Goal: Information Seeking & Learning: Learn about a topic

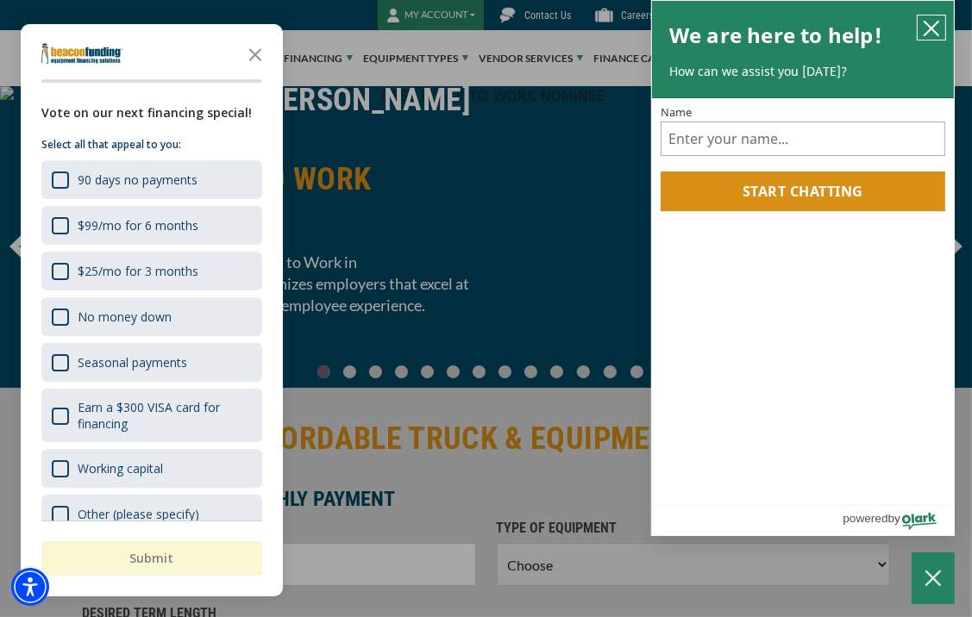
click at [928, 25] on icon "close chatbox" at bounding box center [931, 29] width 14 height 14
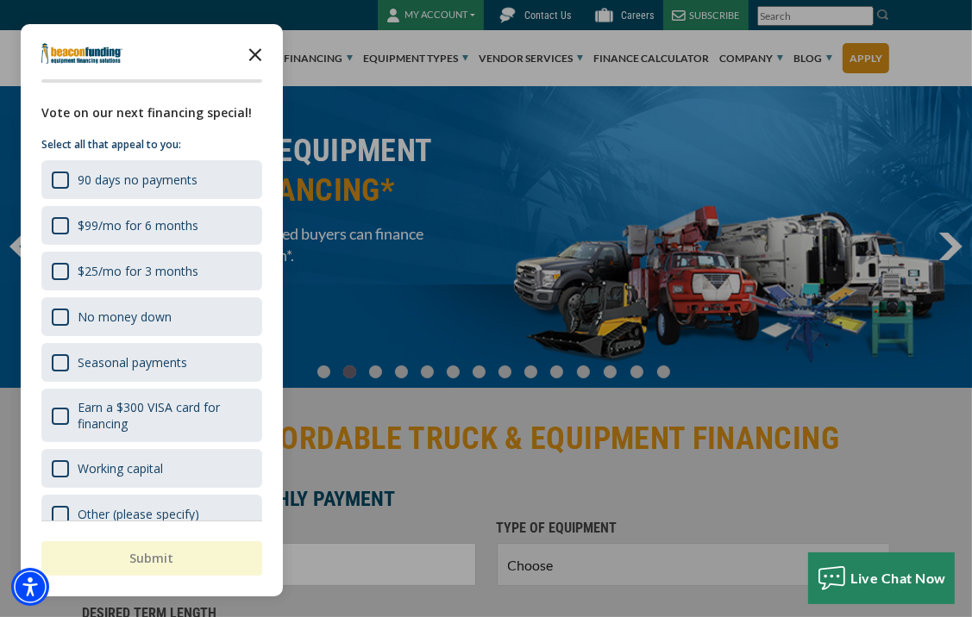
click at [258, 58] on polygon "Close the survey" at bounding box center [255, 54] width 13 height 13
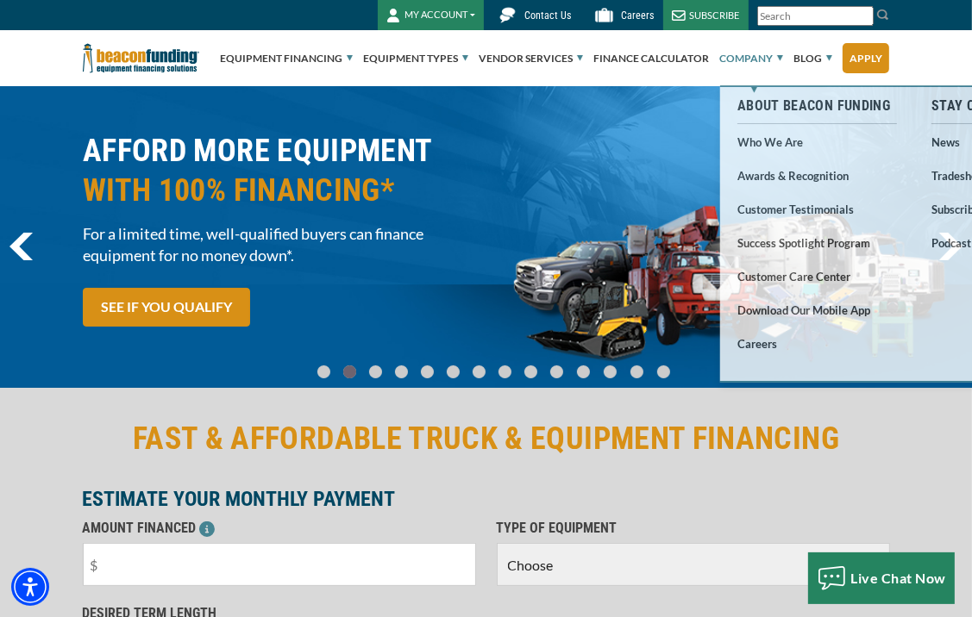
click at [763, 60] on link "Company" at bounding box center [751, 58] width 64 height 55
